Goal: Information Seeking & Learning: Check status

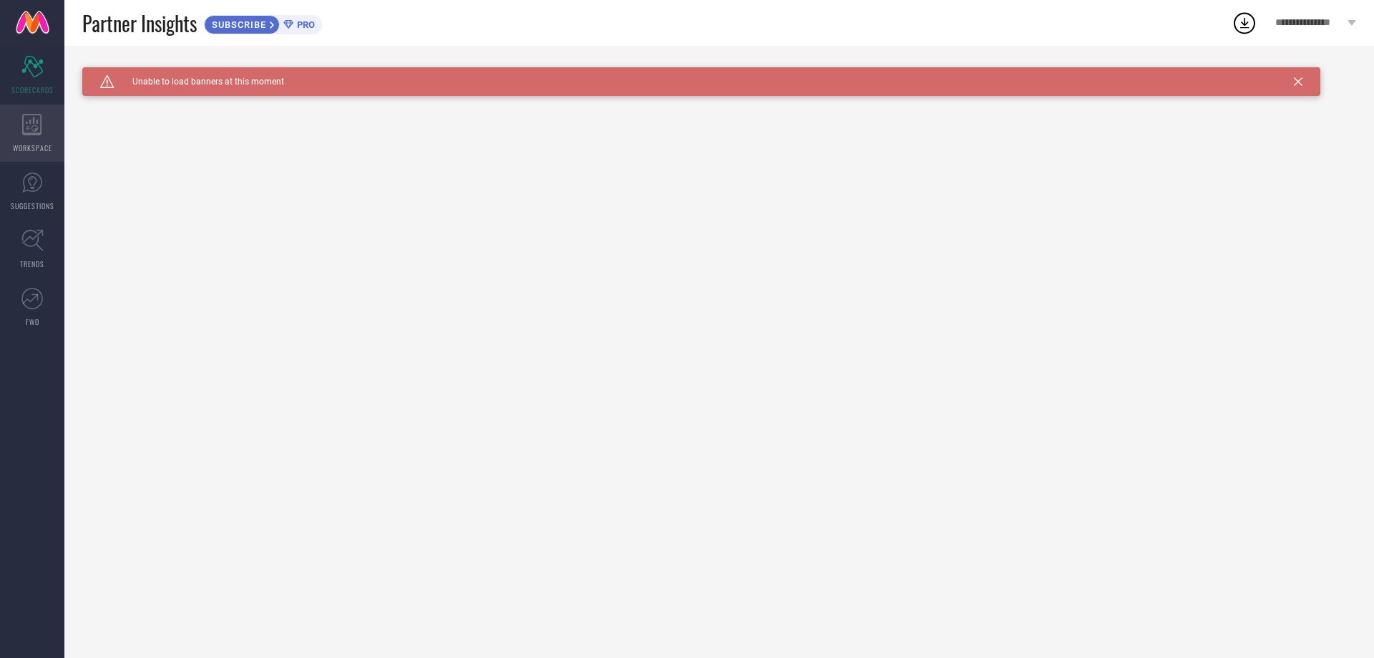
click at [47, 125] on div "WORKSPACE" at bounding box center [32, 132] width 64 height 57
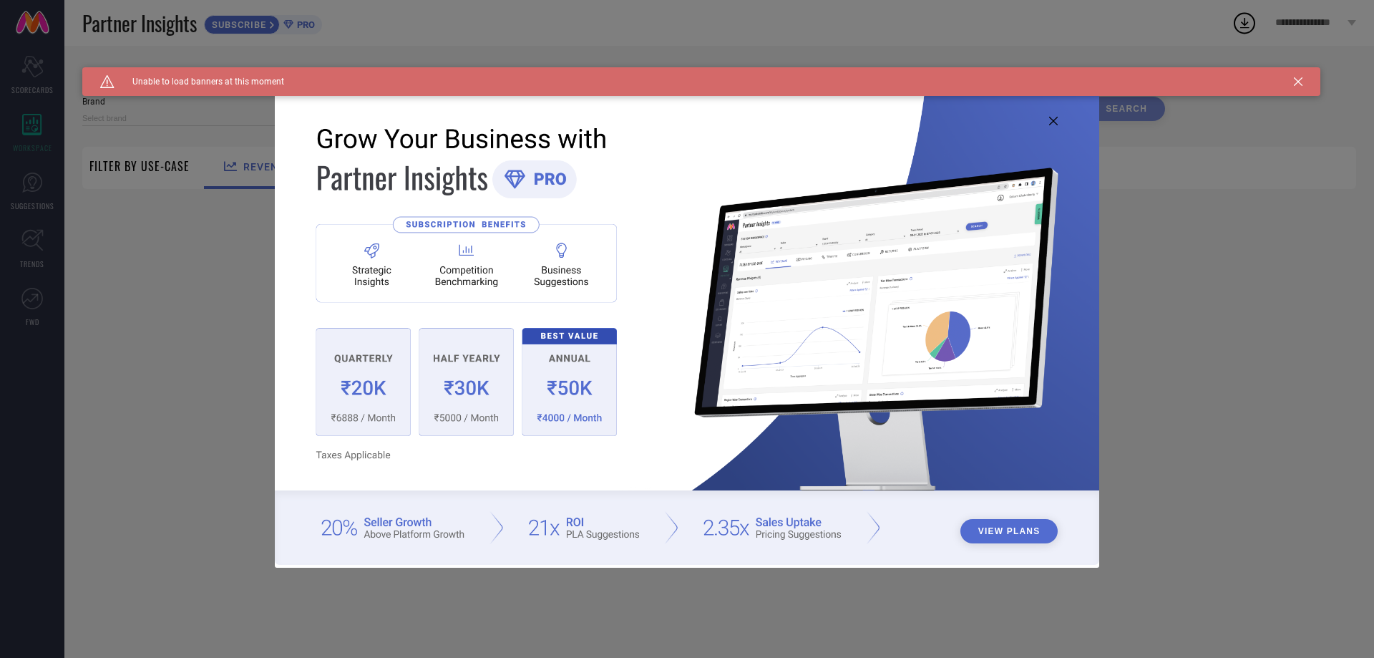
type input "1 STOP FASHION"
type input "All"
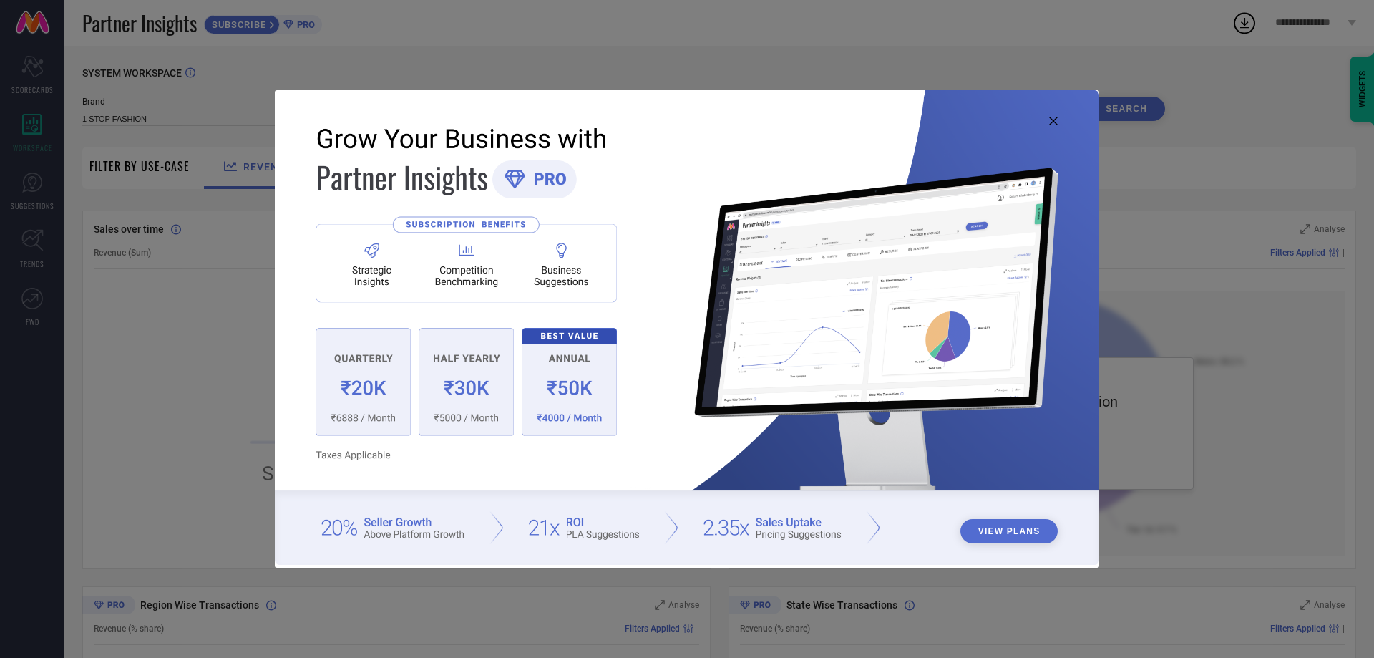
click at [62, 197] on div "View Plans" at bounding box center [687, 329] width 1374 height 658
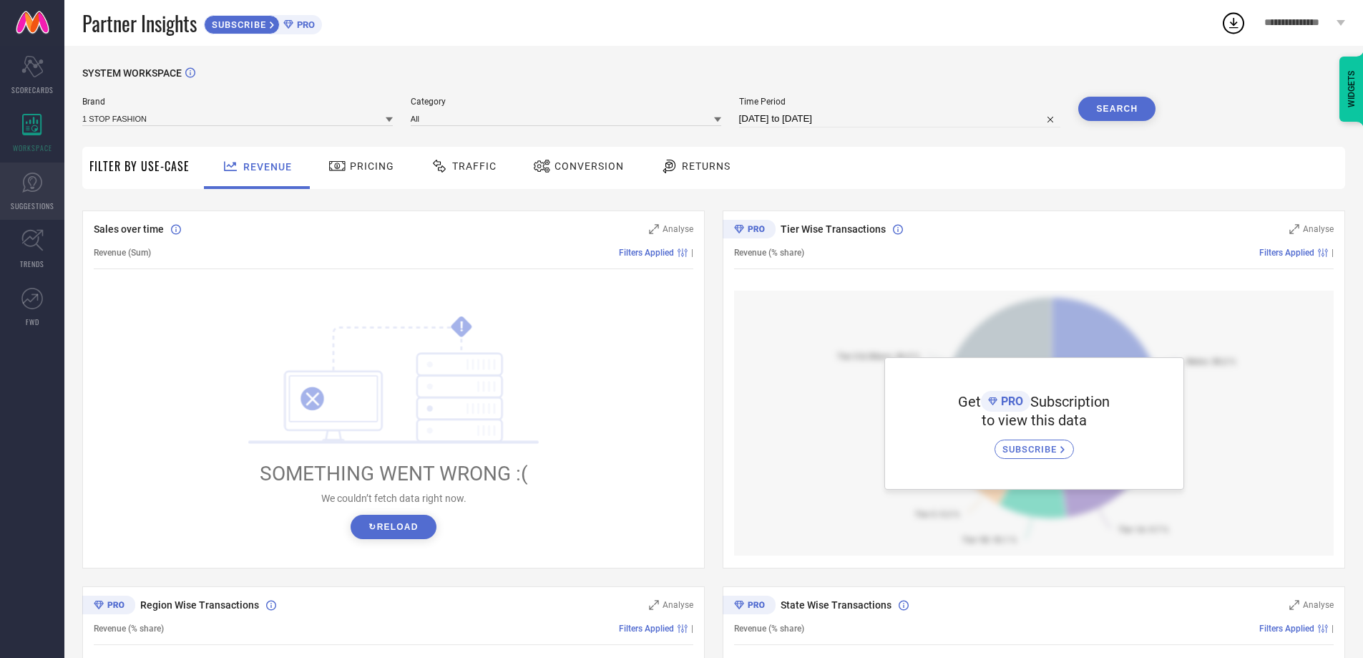
click at [46, 187] on link "SUGGESTIONS" at bounding box center [32, 190] width 64 height 57
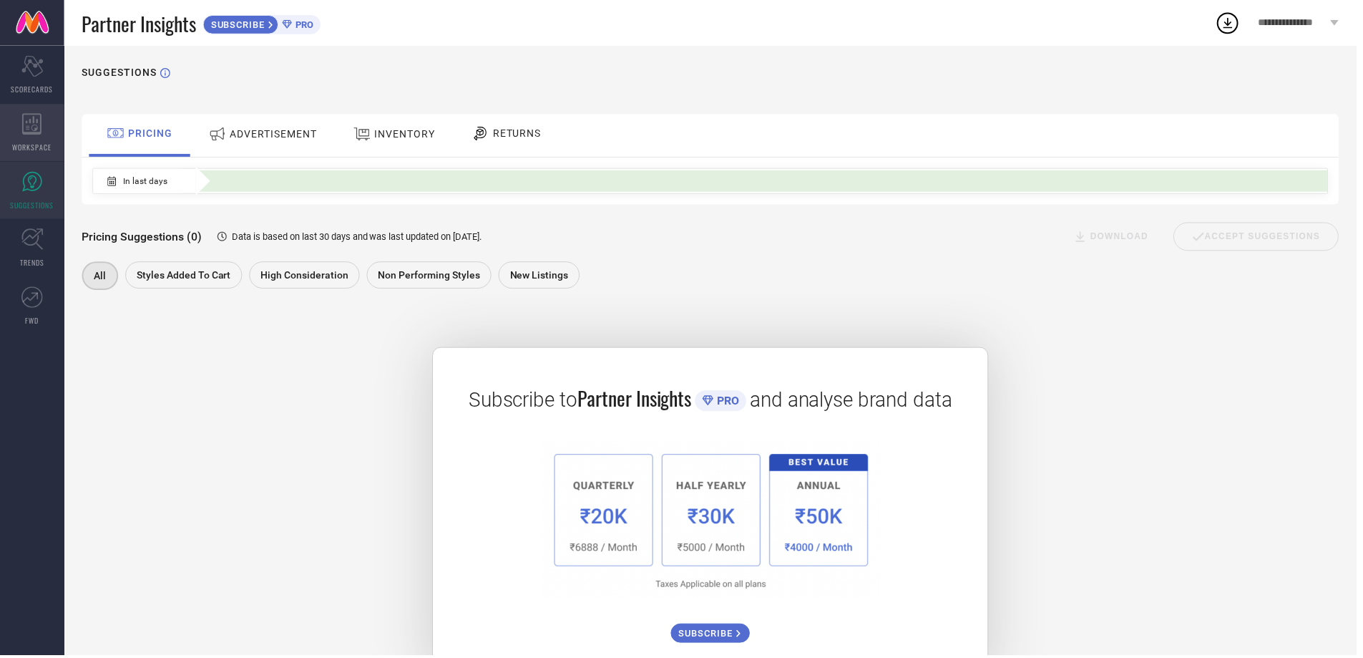
click at [39, 132] on icon at bounding box center [32, 124] width 20 height 21
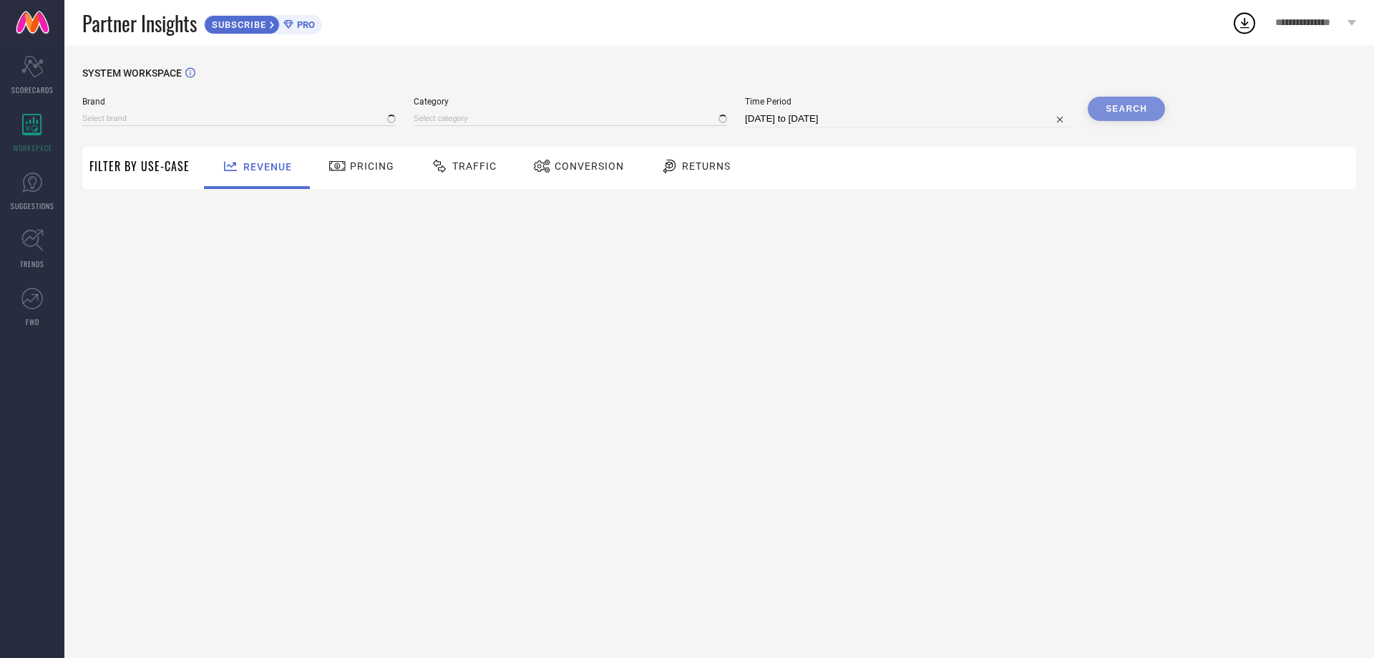
click at [170, 174] on span "Filter By Use-Case" at bounding box center [139, 165] width 100 height 17
type input "1 STOP FASHION"
type input "All"
click at [362, 167] on span "Pricing" at bounding box center [372, 165] width 44 height 11
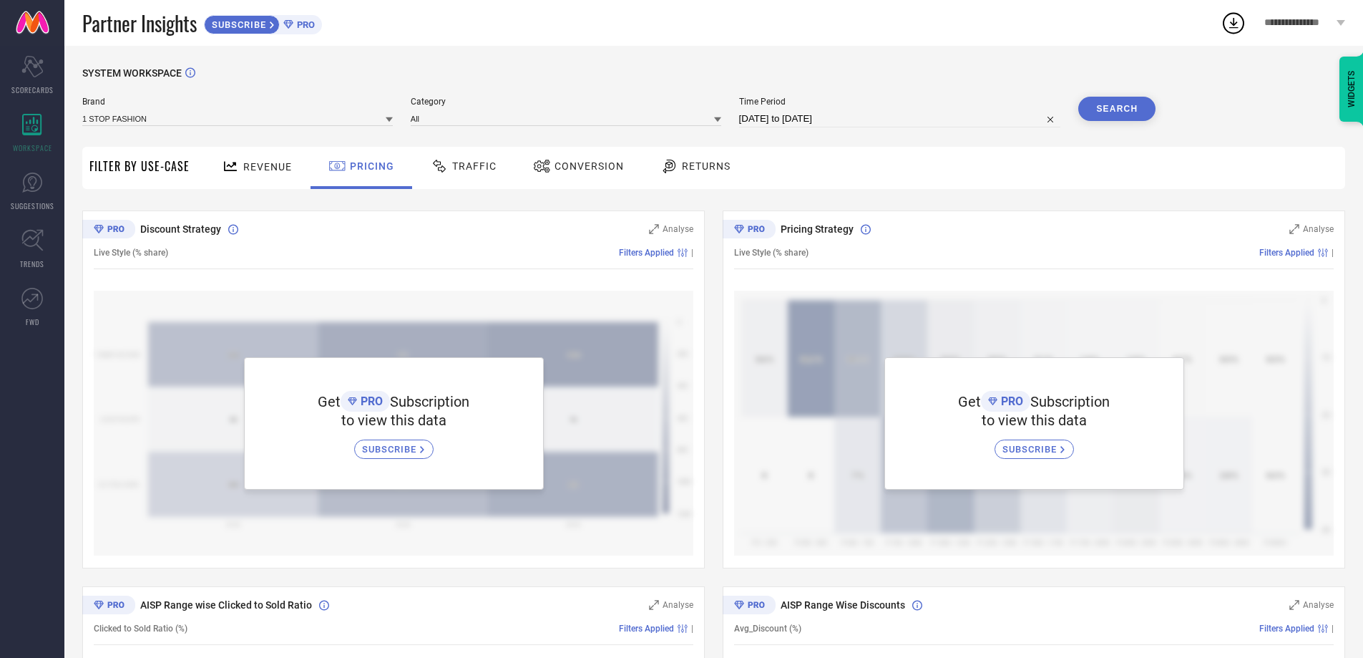
click at [439, 167] on icon at bounding box center [440, 165] width 18 height 17
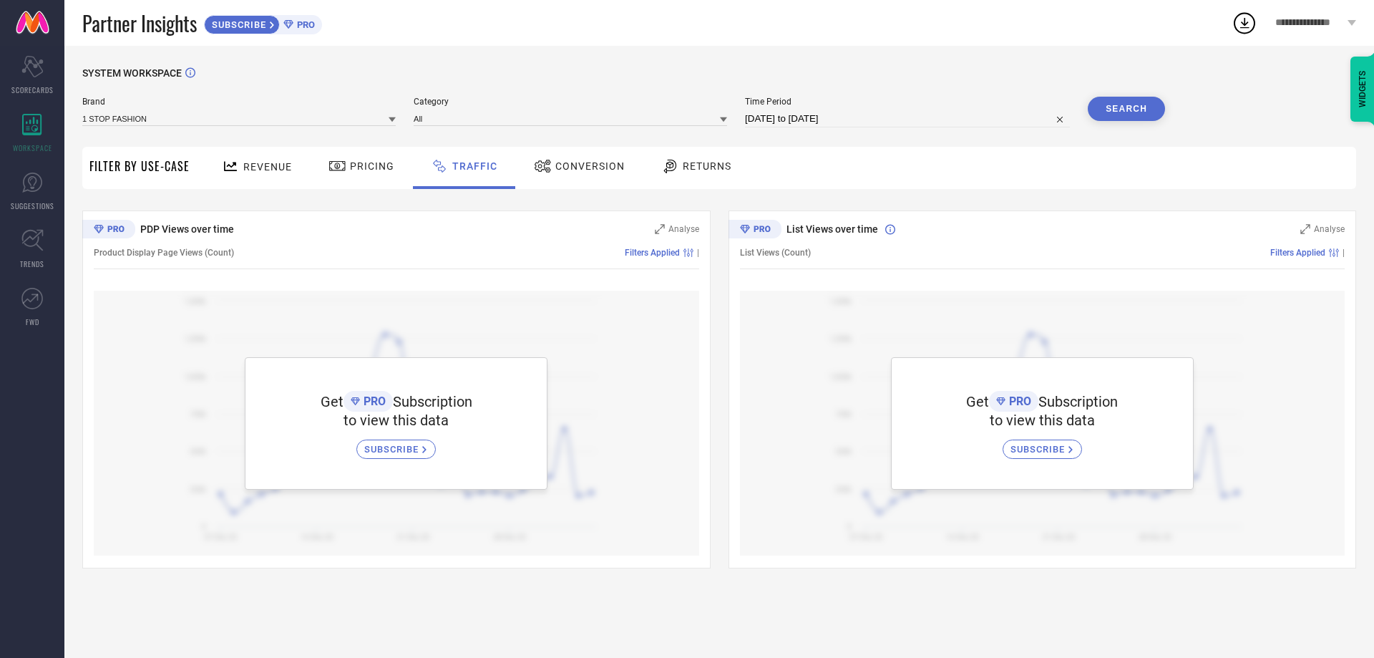
click at [610, 170] on span "Conversion" at bounding box center [589, 165] width 69 height 11
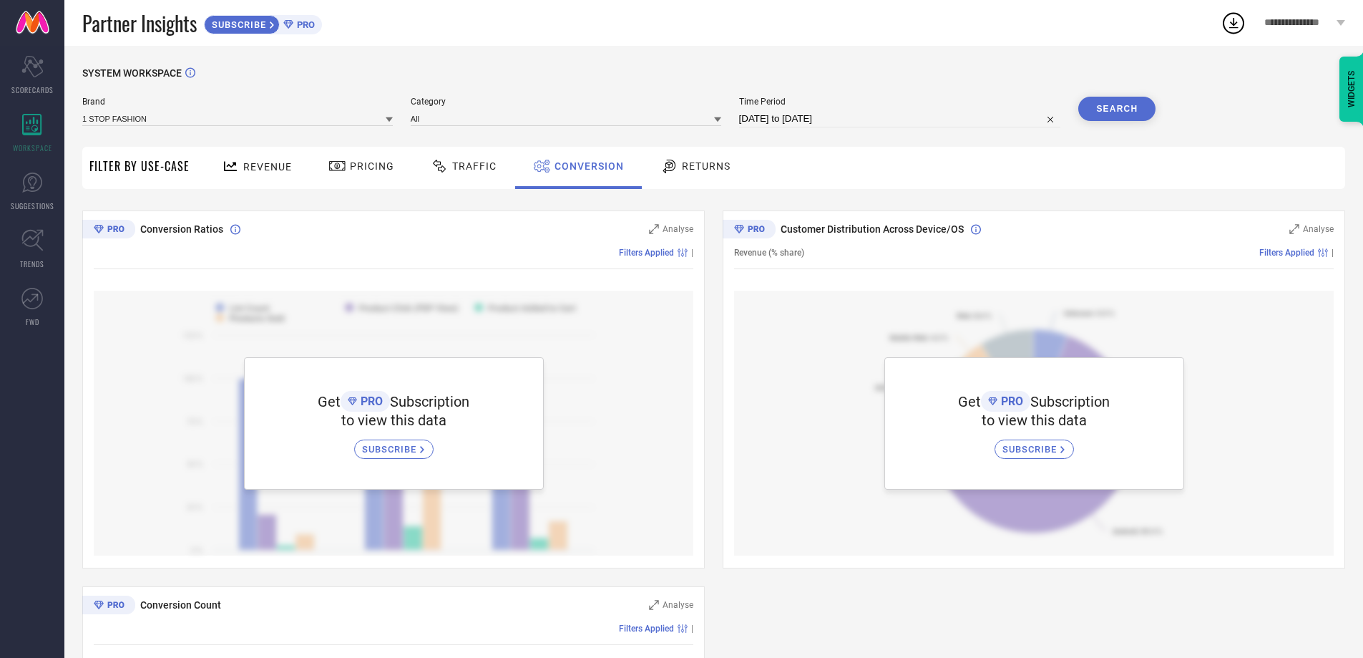
click at [666, 173] on icon at bounding box center [670, 165] width 18 height 17
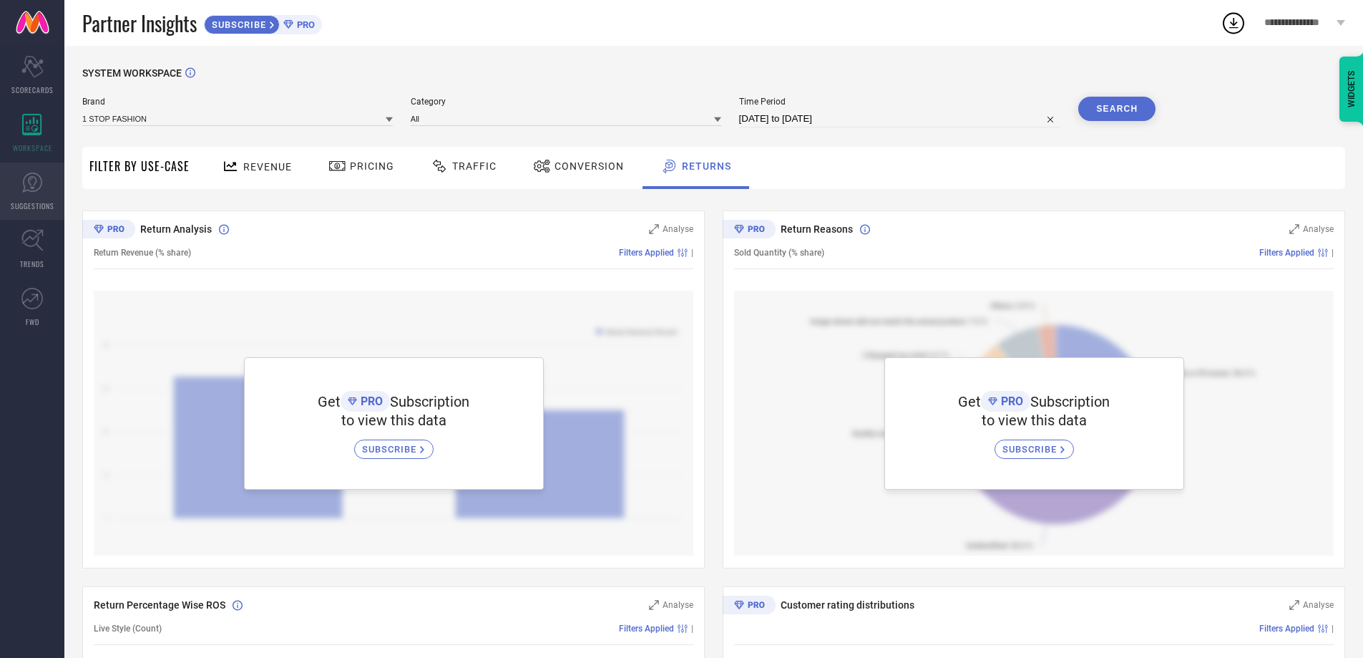
click at [20, 195] on link "SUGGESTIONS" at bounding box center [32, 190] width 64 height 57
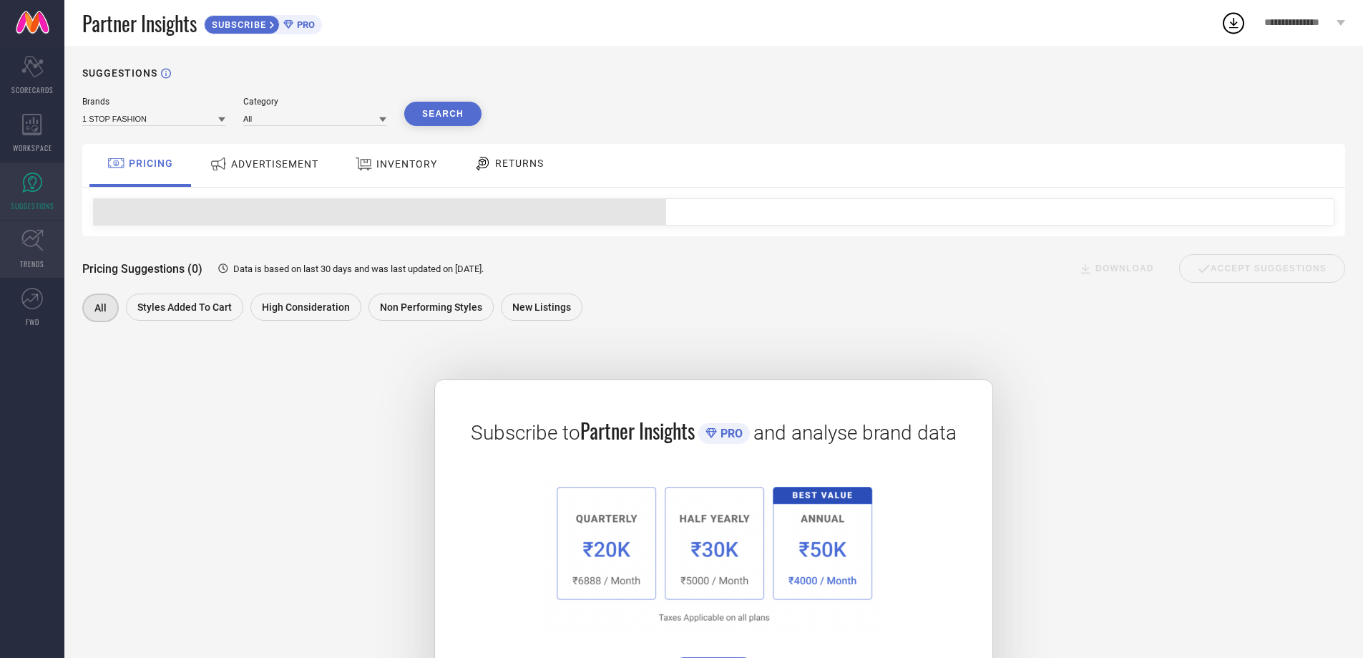
click at [31, 247] on icon at bounding box center [32, 240] width 22 height 22
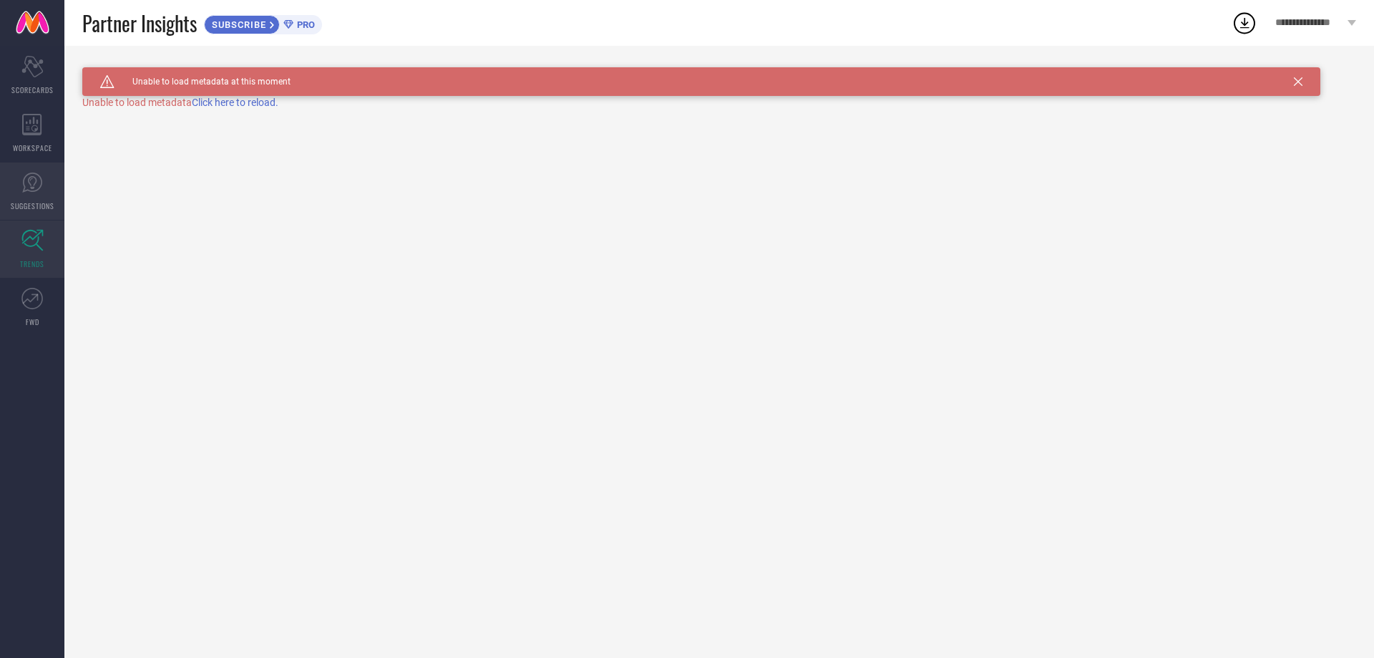
click at [39, 180] on icon at bounding box center [31, 182] width 21 height 21
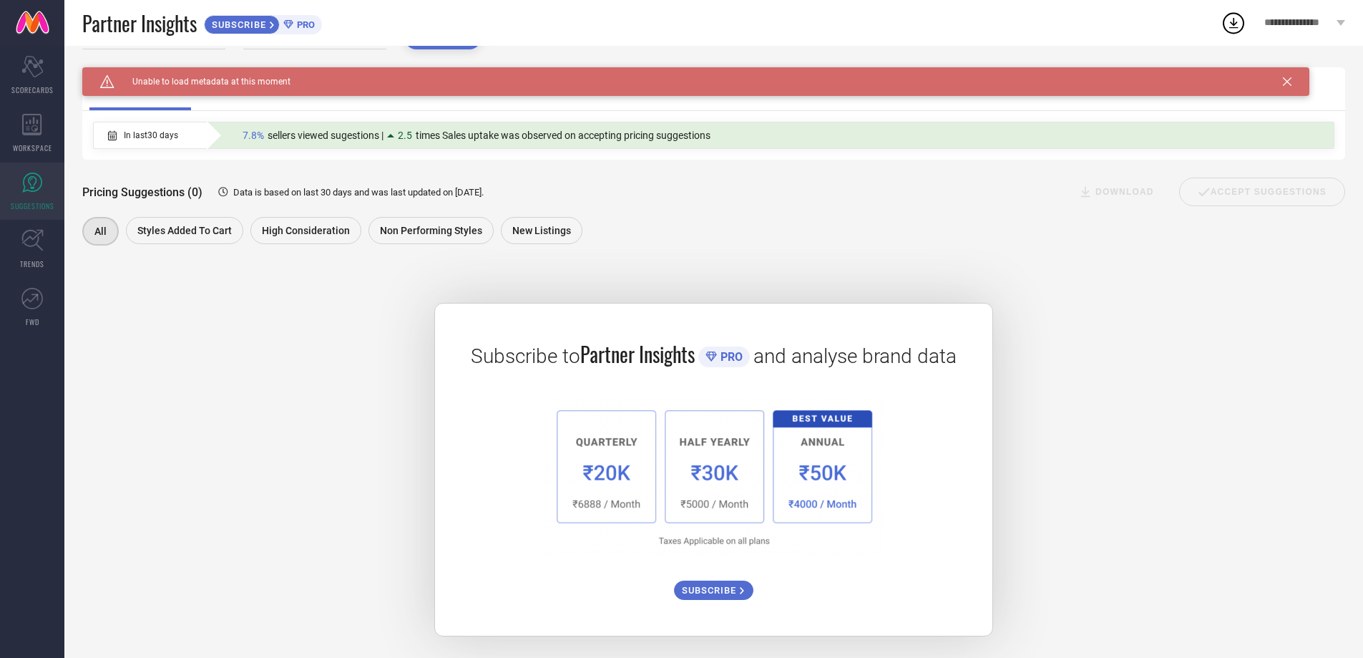
scroll to position [80, 0]
click at [24, 306] on icon at bounding box center [31, 298] width 21 height 21
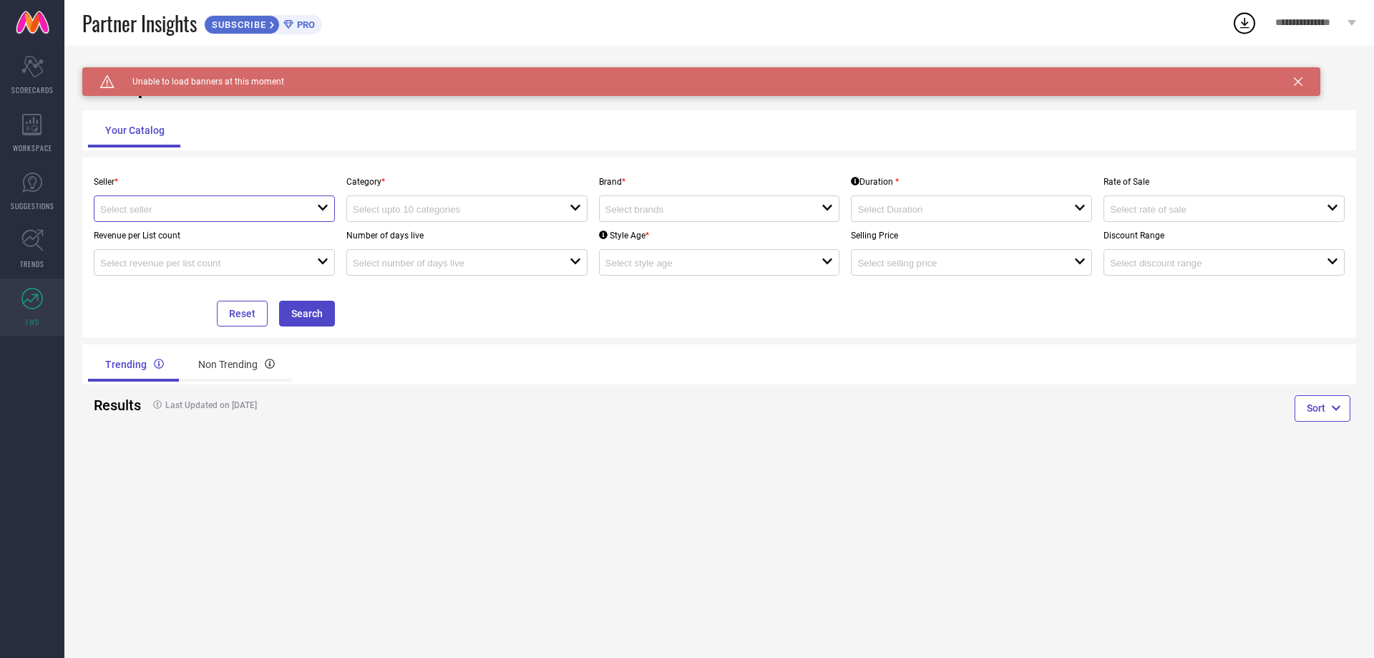
click at [161, 213] on input at bounding box center [197, 209] width 195 height 11
click at [152, 236] on li "Myntra ( MINT_1 )" at bounding box center [214, 236] width 240 height 26
type input "Myntra ( MINT_1 )"
click at [365, 220] on div "open" at bounding box center [466, 208] width 241 height 26
click at [373, 236] on div "No results found" at bounding box center [466, 235] width 241 height 24
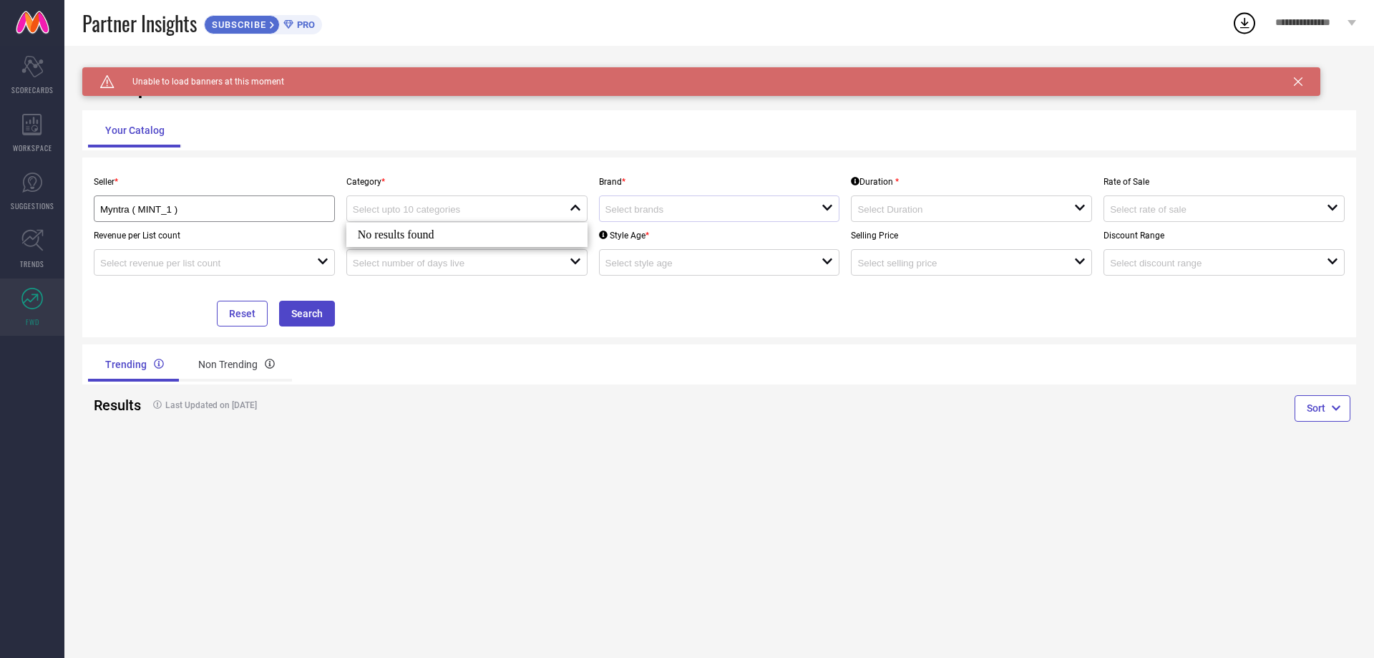
click at [610, 218] on div "open" at bounding box center [719, 208] width 241 height 26
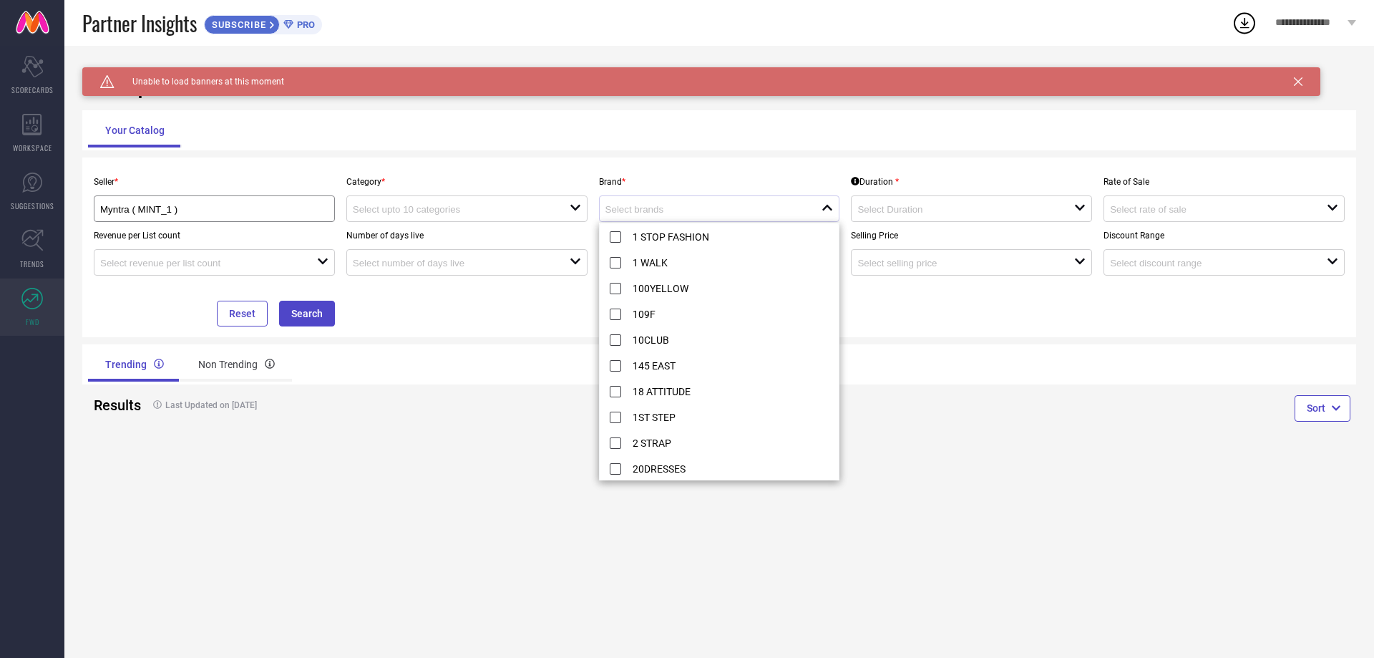
click at [683, 204] on div at bounding box center [713, 209] width 217 height 14
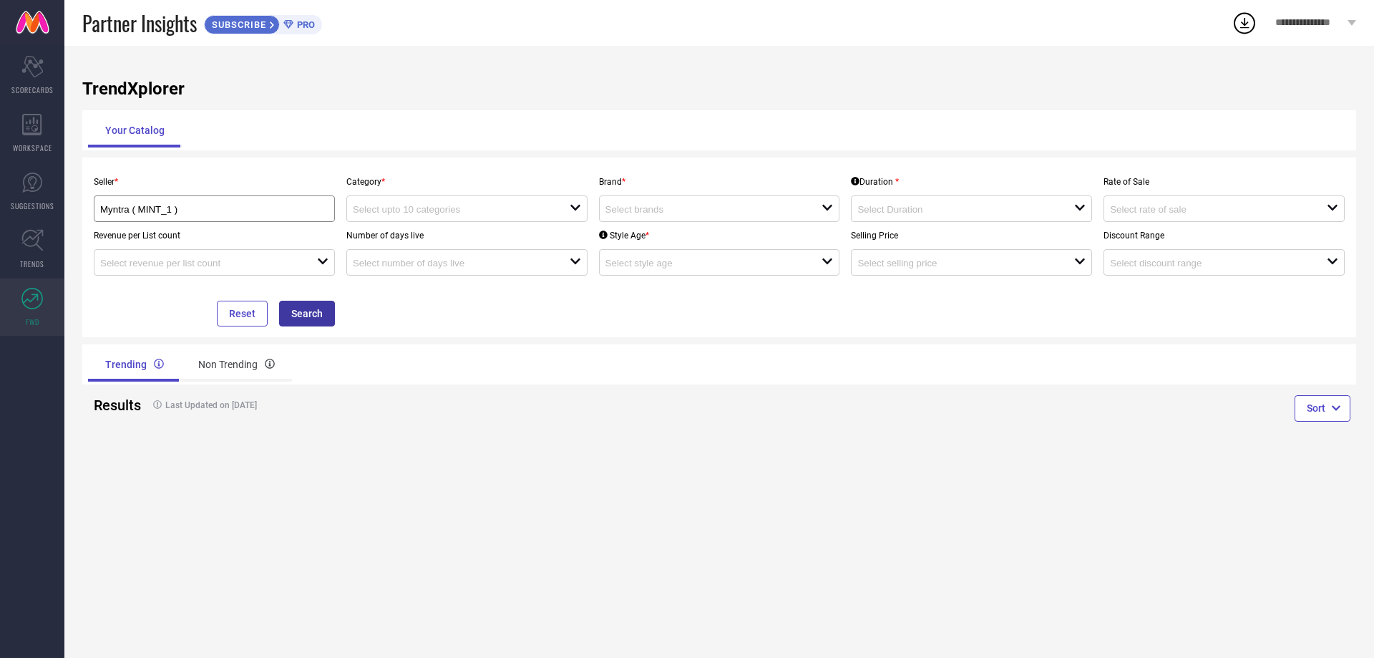
click at [297, 306] on button "Search" at bounding box center [307, 314] width 56 height 26
click at [960, 217] on div "open" at bounding box center [971, 208] width 241 height 26
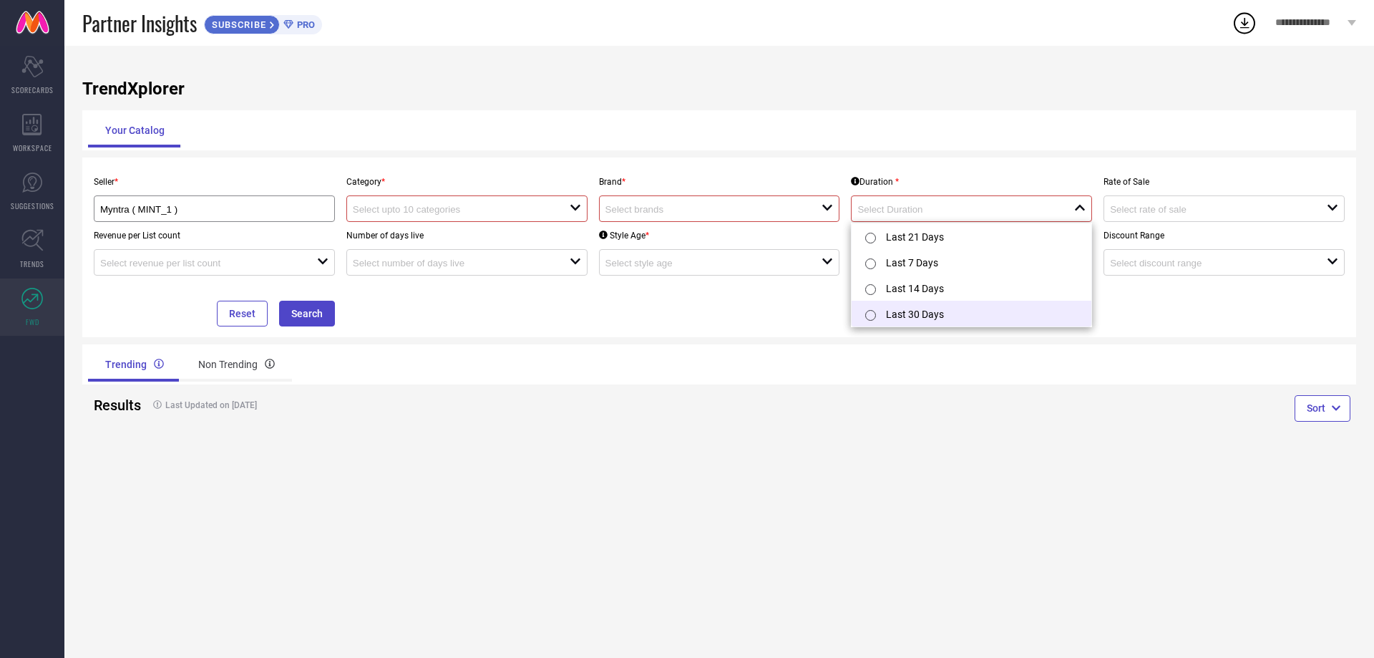
click at [929, 313] on li "Last 30 Days" at bounding box center [972, 314] width 240 height 26
type input "Last 30 Days"
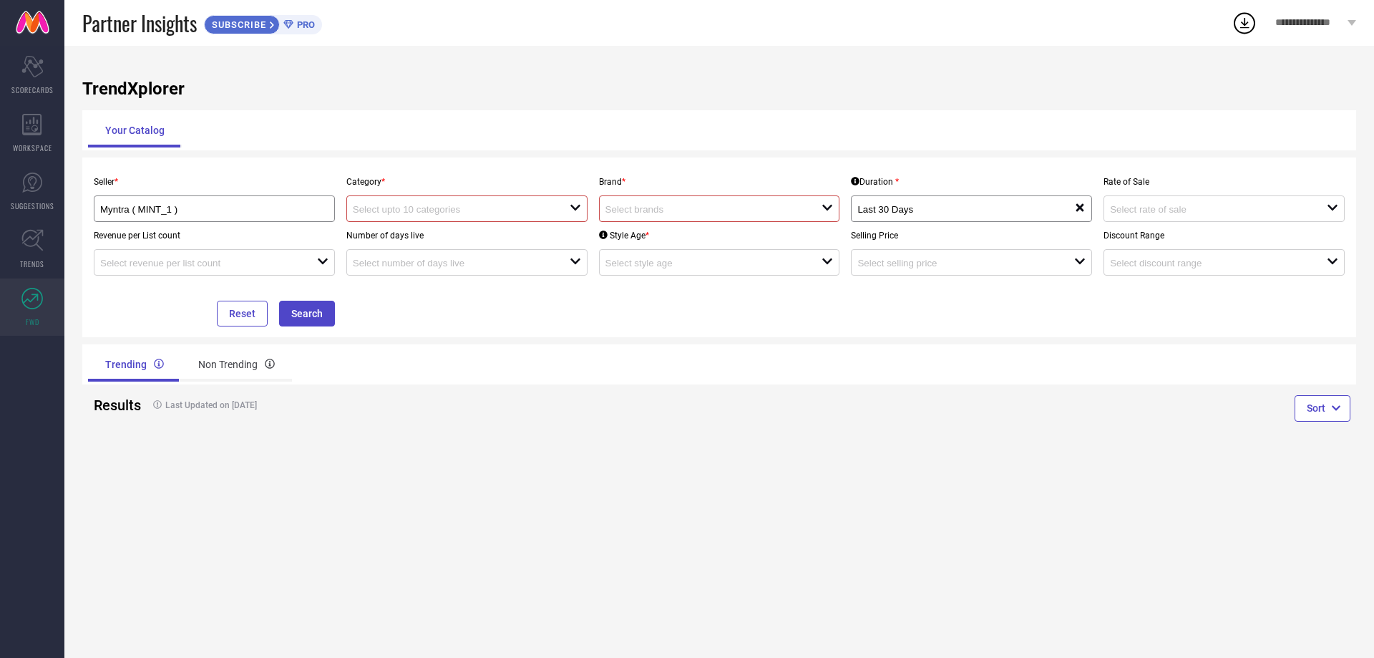
click at [780, 206] on input at bounding box center [702, 209] width 195 height 11
type input "seora"
click at [701, 225] on div "No results found" at bounding box center [719, 235] width 241 height 24
click at [699, 235] on div "No results found" at bounding box center [719, 235] width 241 height 24
click at [378, 198] on div "open" at bounding box center [466, 208] width 241 height 26
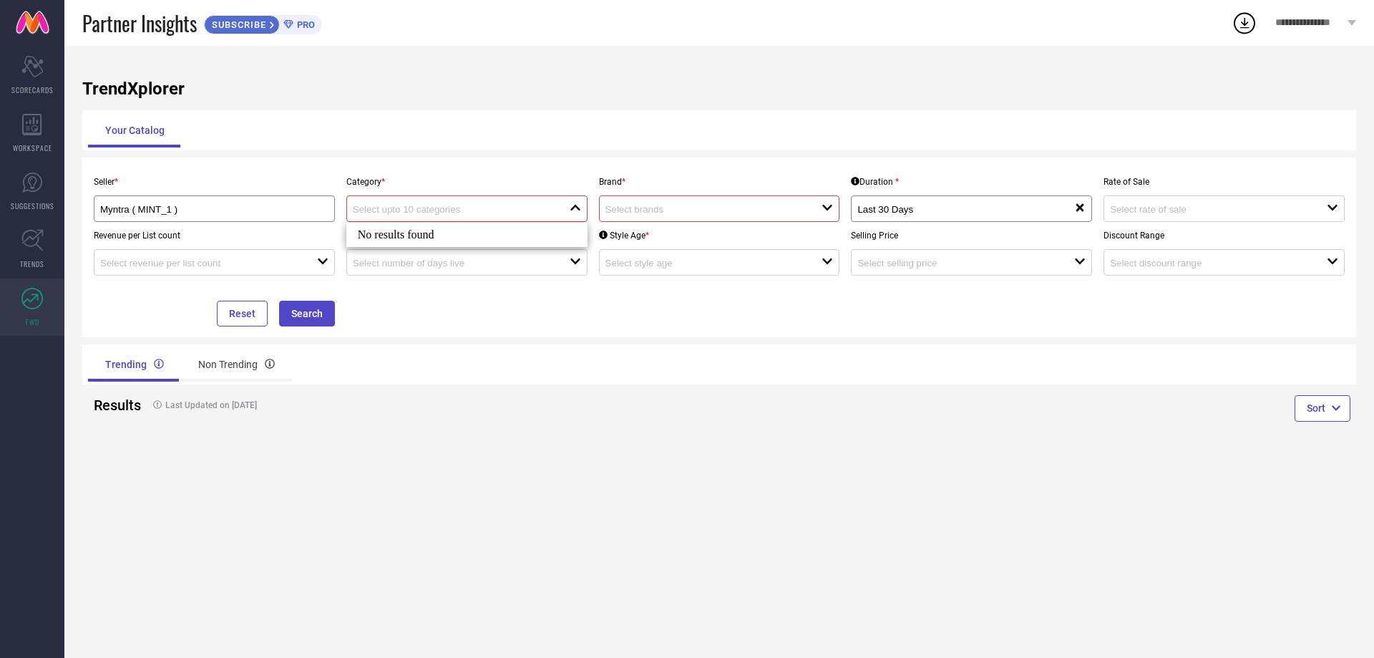
click at [404, 210] on input at bounding box center [450, 209] width 195 height 11
type input "i"
click at [354, 205] on input "jewellery" at bounding box center [454, 209] width 203 height 11
click at [365, 212] on input "fas jewellery" at bounding box center [454, 209] width 203 height 11
type input "fashion jewellery"
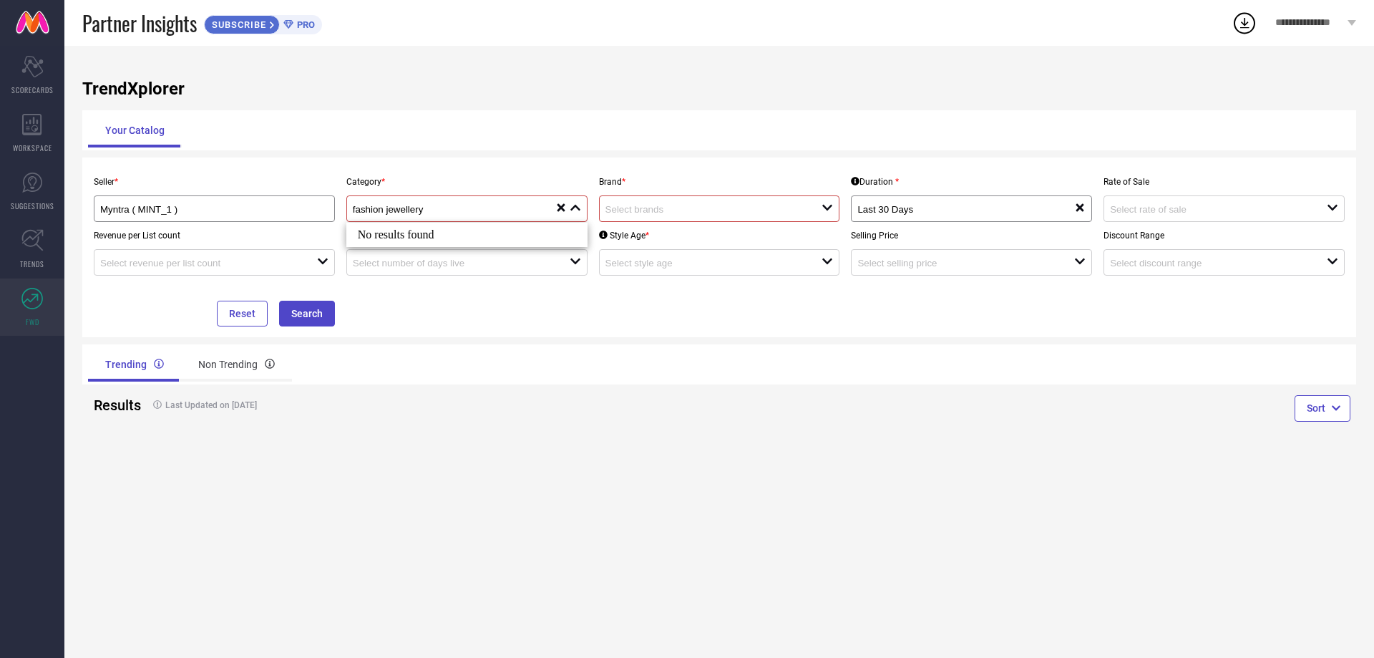
click at [468, 225] on div "No results found" at bounding box center [466, 235] width 241 height 24
click at [489, 306] on div "Seller * Myntra ( MINT_1 ) Category * fashion jewellery close reset Brand * ope…" at bounding box center [719, 247] width 1262 height 158
click at [489, 208] on input at bounding box center [450, 209] width 195 height 11
click at [289, 203] on div "Myntra ( MINT_1 )" at bounding box center [214, 209] width 228 height 14
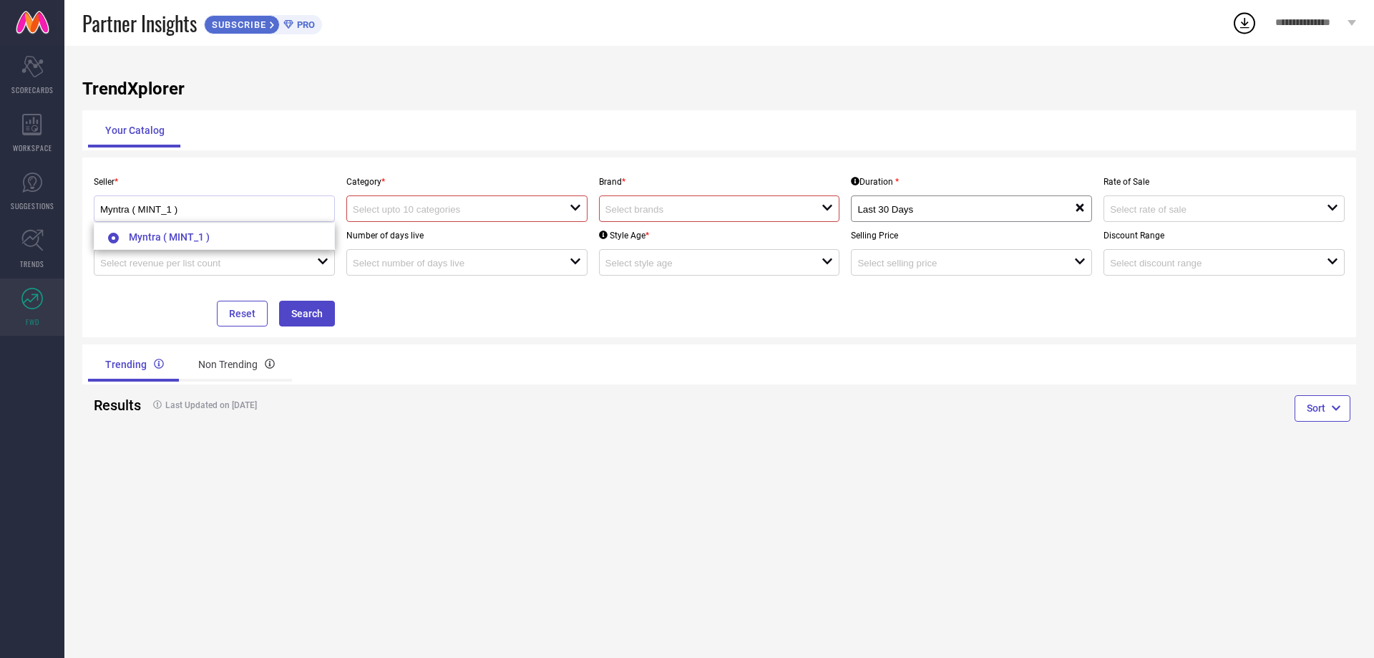
click at [289, 202] on div "Myntra ( MINT_1 )" at bounding box center [214, 208] width 241 height 26
click at [269, 260] on input at bounding box center [197, 263] width 195 height 11
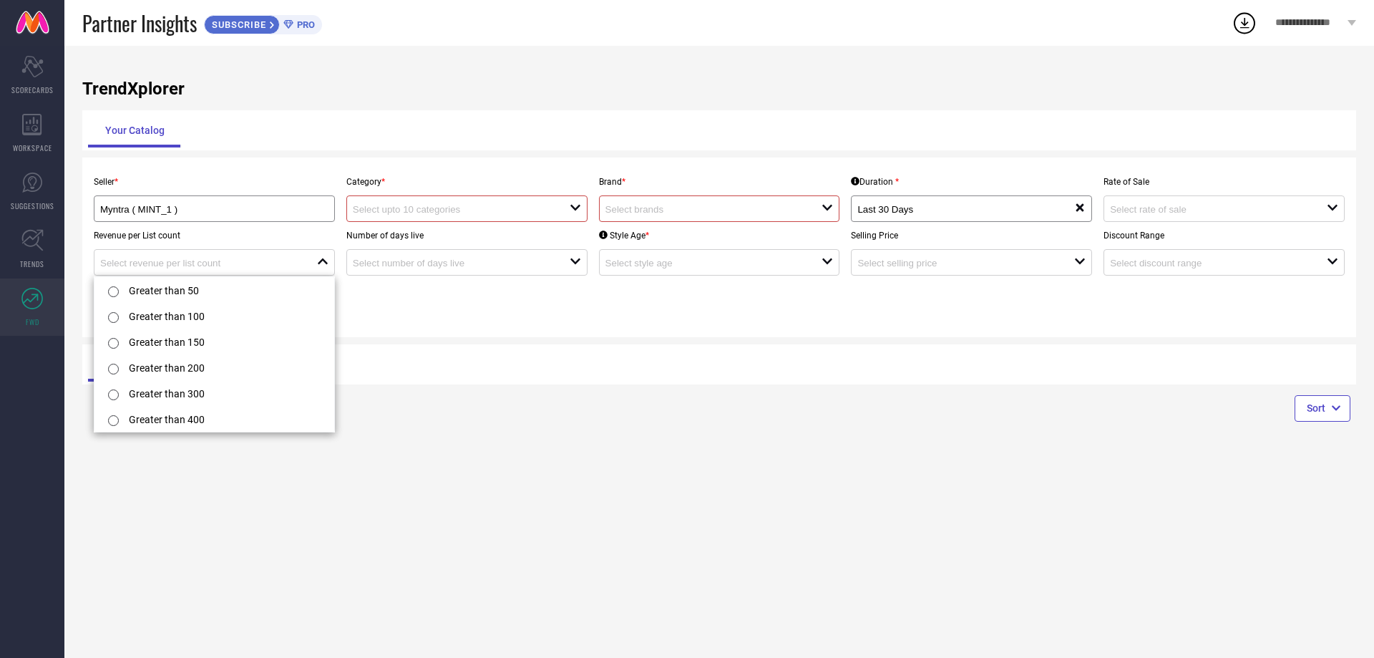
click at [588, 351] on div "Trending Non Trending" at bounding box center [400, 364] width 625 height 34
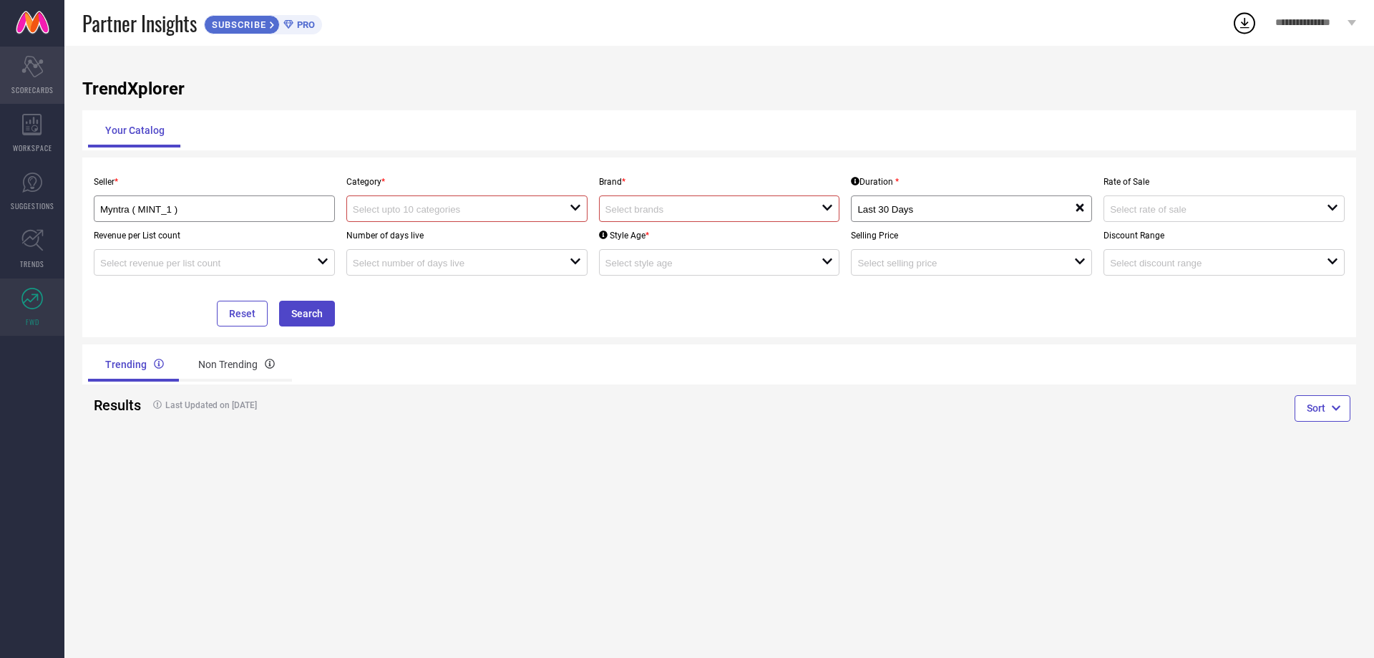
click at [31, 72] on icon "Scorecard" at bounding box center [32, 66] width 22 height 21
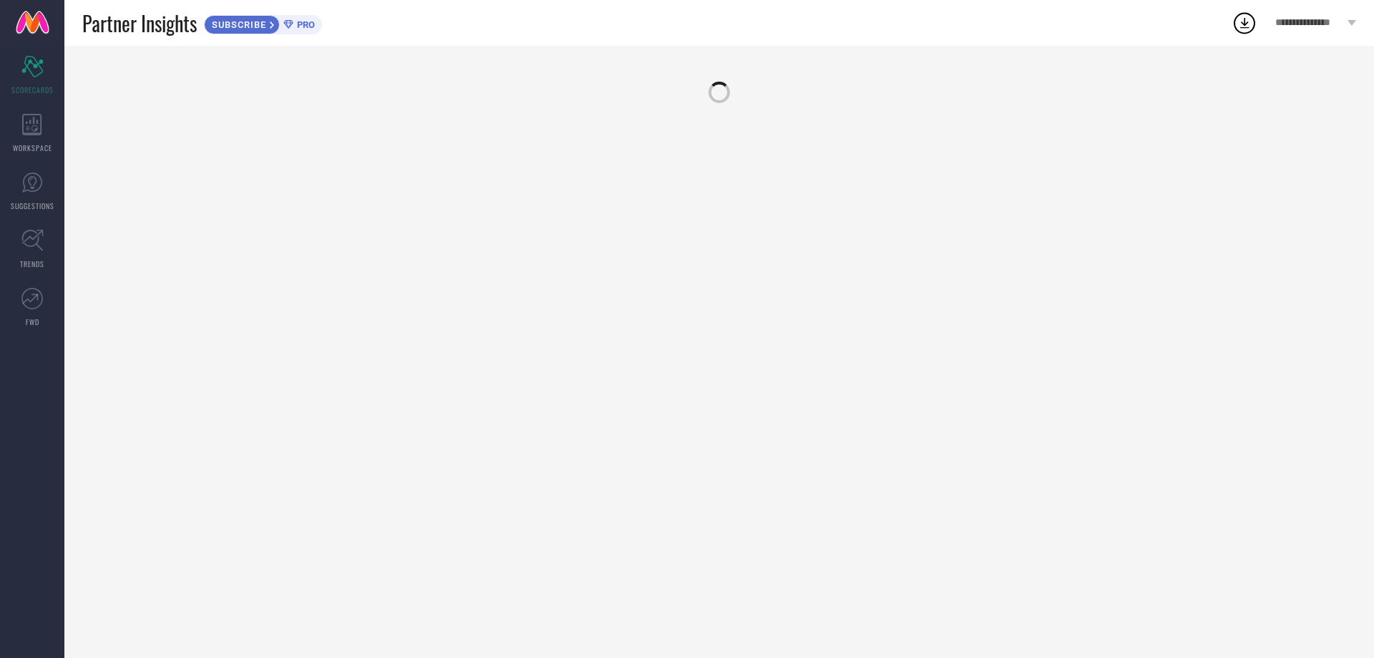
click at [41, 18] on link at bounding box center [32, 23] width 64 height 46
